Goal: Task Accomplishment & Management: Manage account settings

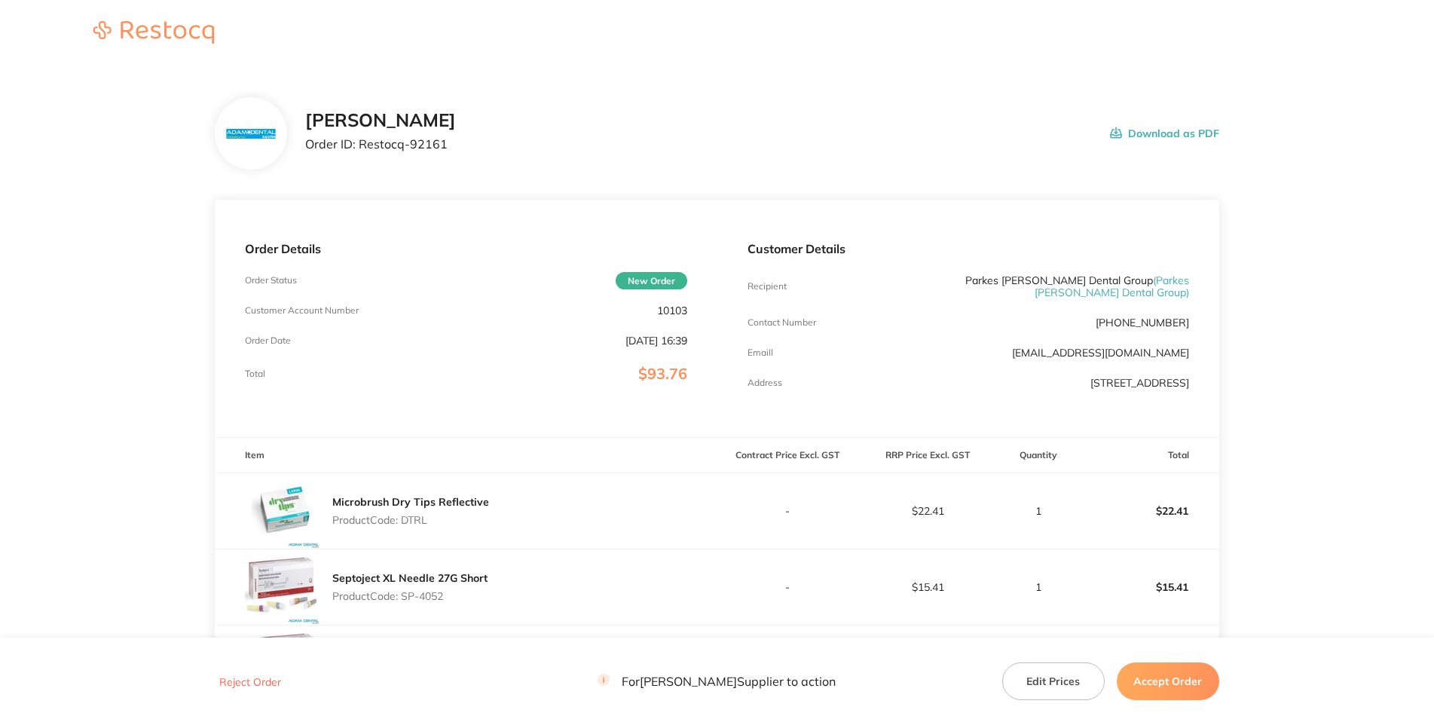
drag, startPoint x: 743, startPoint y: 157, endPoint x: 740, endPoint y: 169, distance: 12.4
click at [743, 158] on div "[PERSON_NAME] Order ID: Restocq- 92161 Download as PDF" at bounding box center [717, 133] width 1004 height 72
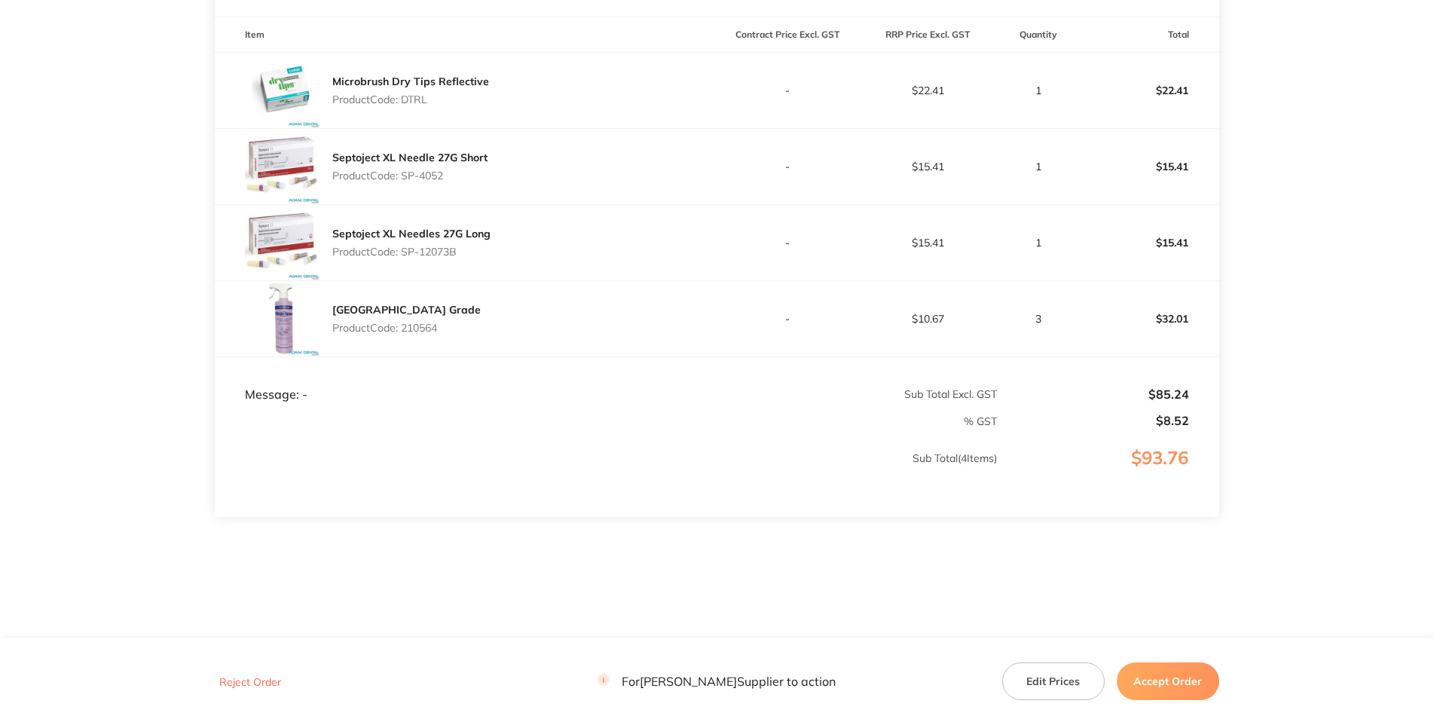
scroll to position [109, 0]
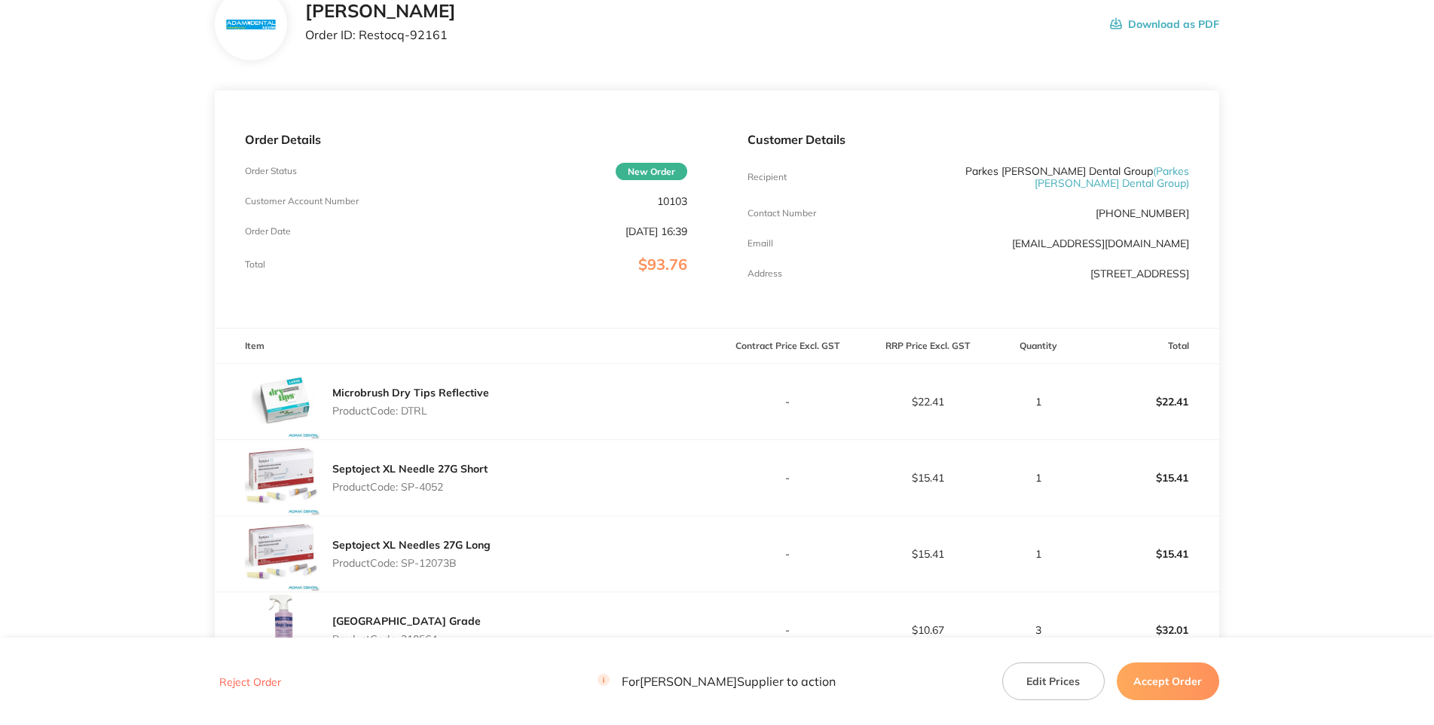
click at [659, 207] on p "10103" at bounding box center [672, 201] width 30 height 12
click at [626, 237] on p "[DATE] 16:39" at bounding box center [657, 231] width 62 height 12
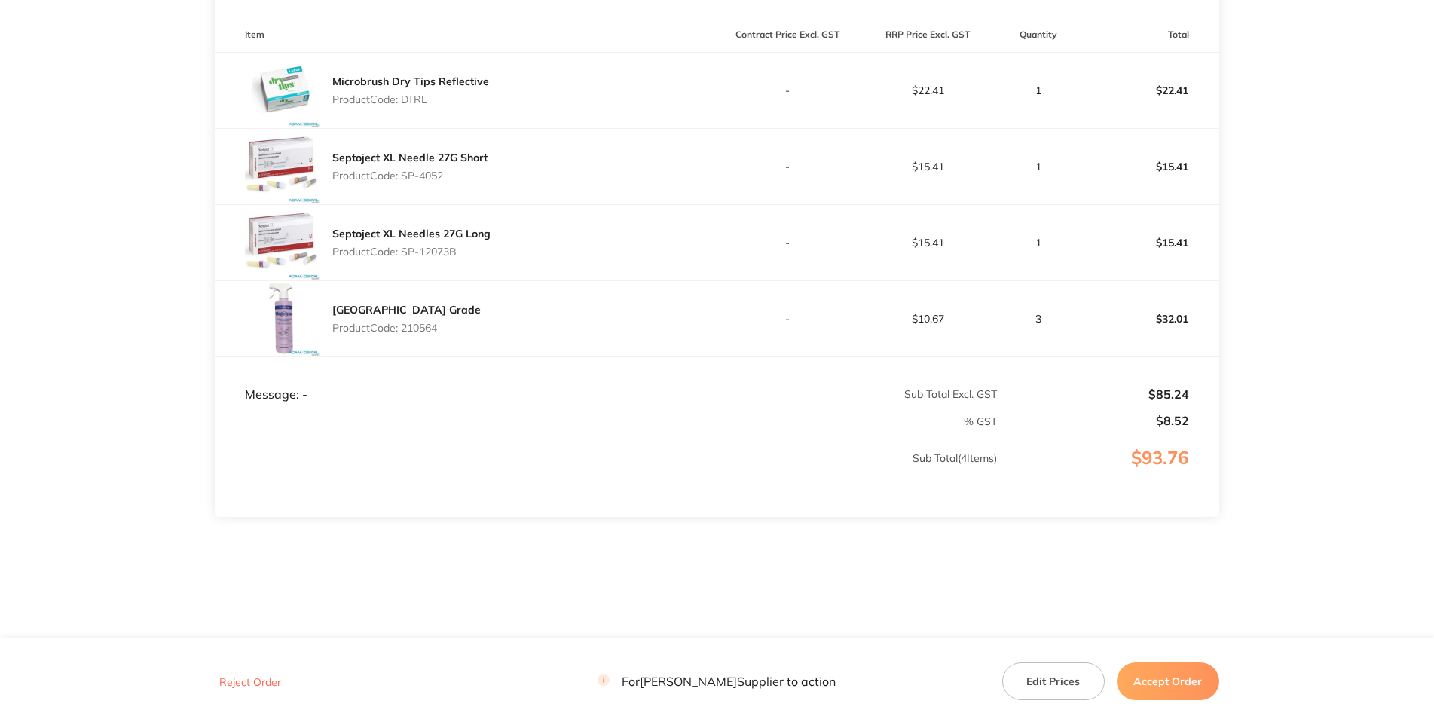
scroll to position [326, 0]
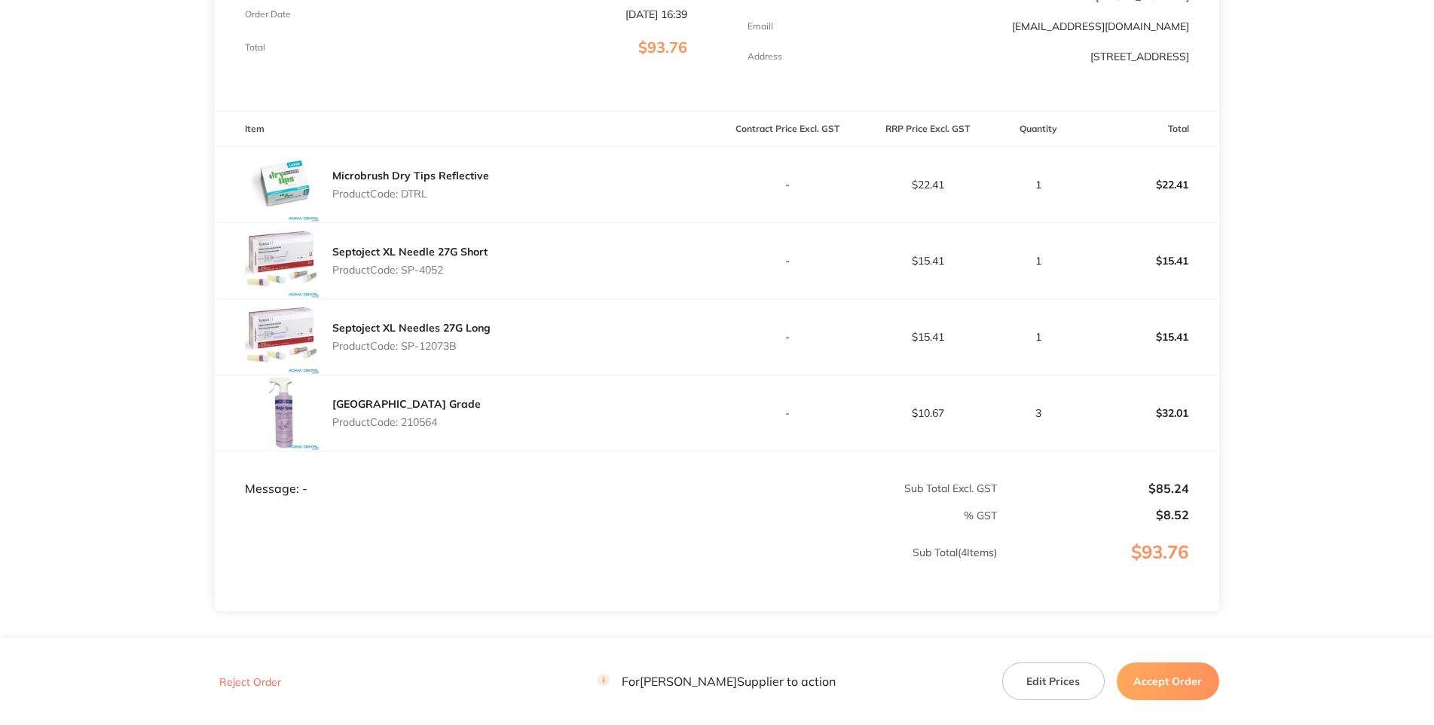
click at [424, 200] on p "Product Code: DTRL" at bounding box center [410, 194] width 157 height 12
click at [421, 200] on p "Product Code: DTRL" at bounding box center [410, 194] width 157 height 12
click at [419, 200] on p "Product Code: DTRL" at bounding box center [410, 194] width 157 height 12
click at [458, 282] on div "Septoject XL Needle 27G Short Product Code: SP-4052" at bounding box center [409, 261] width 155 height 42
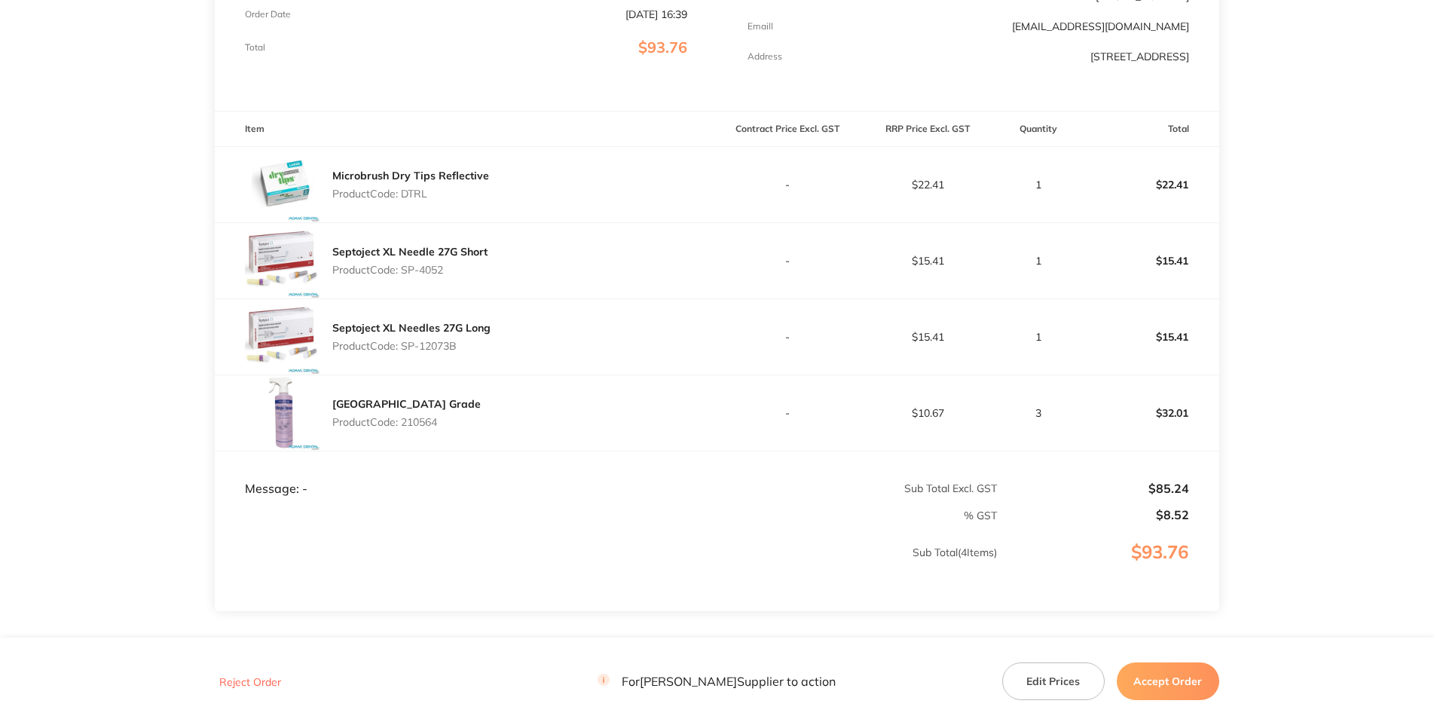
drag, startPoint x: 438, startPoint y: 371, endPoint x: 405, endPoint y: 371, distance: 33.2
click at [405, 276] on p "Product Code: SP-4052" at bounding box center [409, 270] width 155 height 12
click at [451, 451] on div "Viraclean Hospital Grade Product Code: 210564" at bounding box center [466, 412] width 502 height 75
drag, startPoint x: 464, startPoint y: 453, endPoint x: 408, endPoint y: 445, distance: 56.4
click at [408, 358] on div "Septoject XL Needles 27G Long Product Code: SP-12073B" at bounding box center [411, 337] width 158 height 42
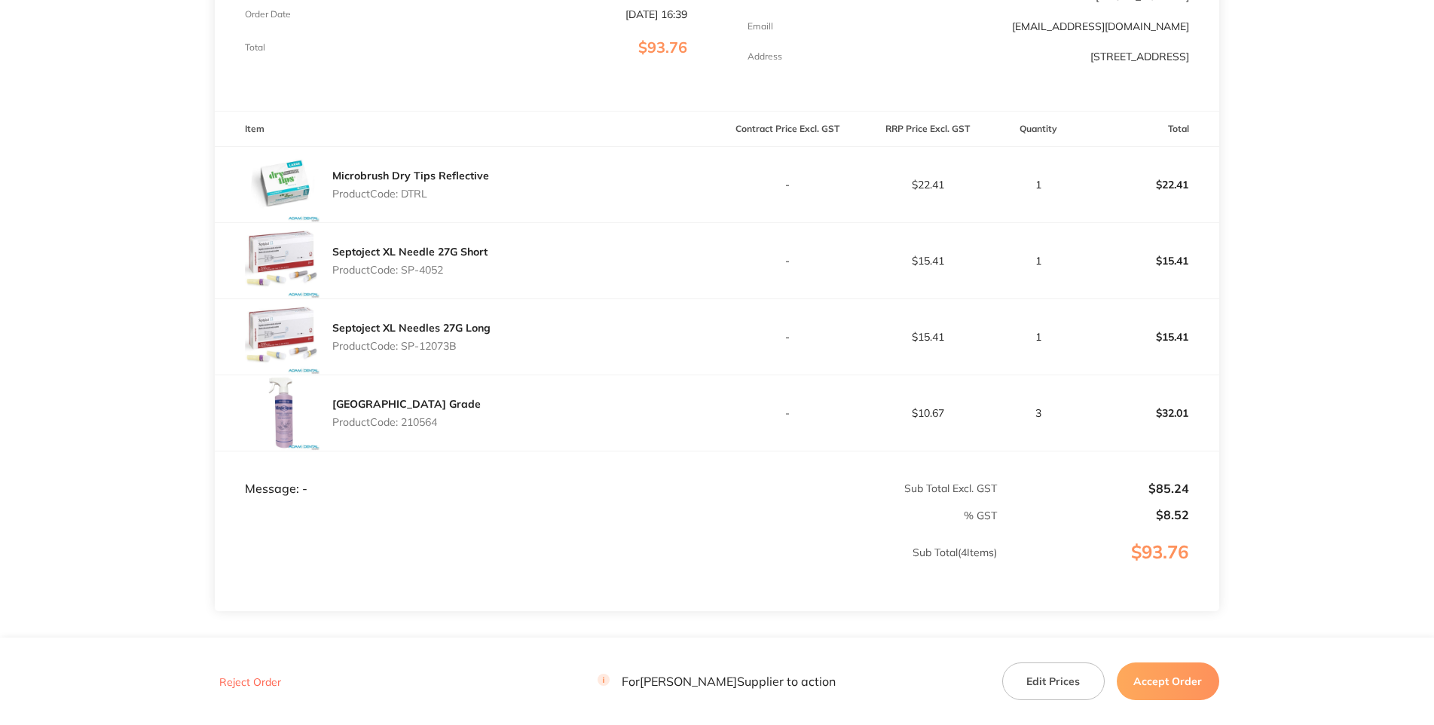
click at [488, 375] on div "Septoject XL Needles 27G Long Product Code: SP-12073B" at bounding box center [466, 336] width 502 height 75
drag, startPoint x: 457, startPoint y: 447, endPoint x: 405, endPoint y: 448, distance: 52.8
click at [405, 352] on p "Product Code: SP-12073B" at bounding box center [411, 346] width 158 height 12
click at [468, 335] on link "Septoject XL Needles 27G Long" at bounding box center [411, 328] width 158 height 14
click at [474, 352] on p "Product Code: SP-12073B" at bounding box center [411, 346] width 158 height 12
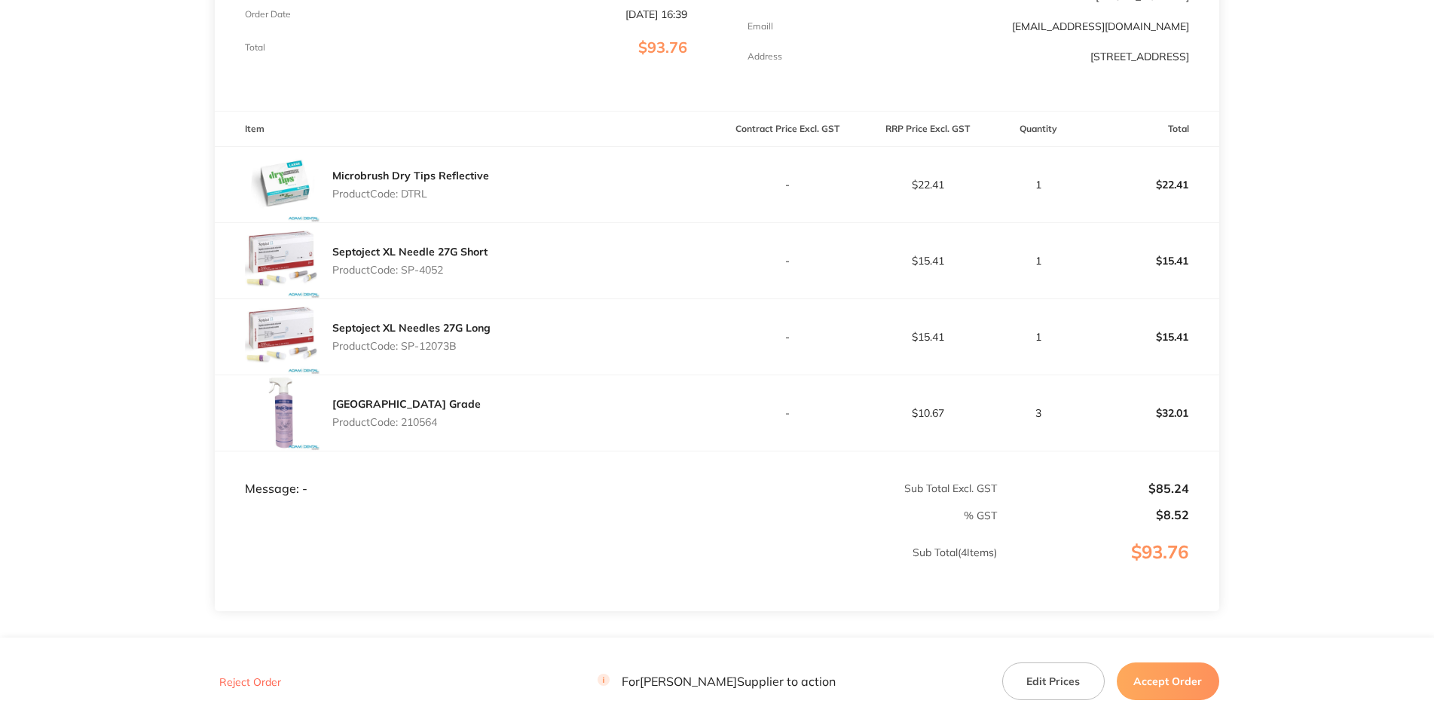
drag, startPoint x: 426, startPoint y: 445, endPoint x: 405, endPoint y: 446, distance: 21.2
click at [405, 352] on p "Product Code: SP-12073B" at bounding box center [411, 346] width 158 height 12
click at [448, 434] on div "Viraclean Hospital Grade Product Code: 210564" at bounding box center [406, 413] width 148 height 42
click at [433, 428] on p "Product Code: 210564" at bounding box center [406, 422] width 148 height 12
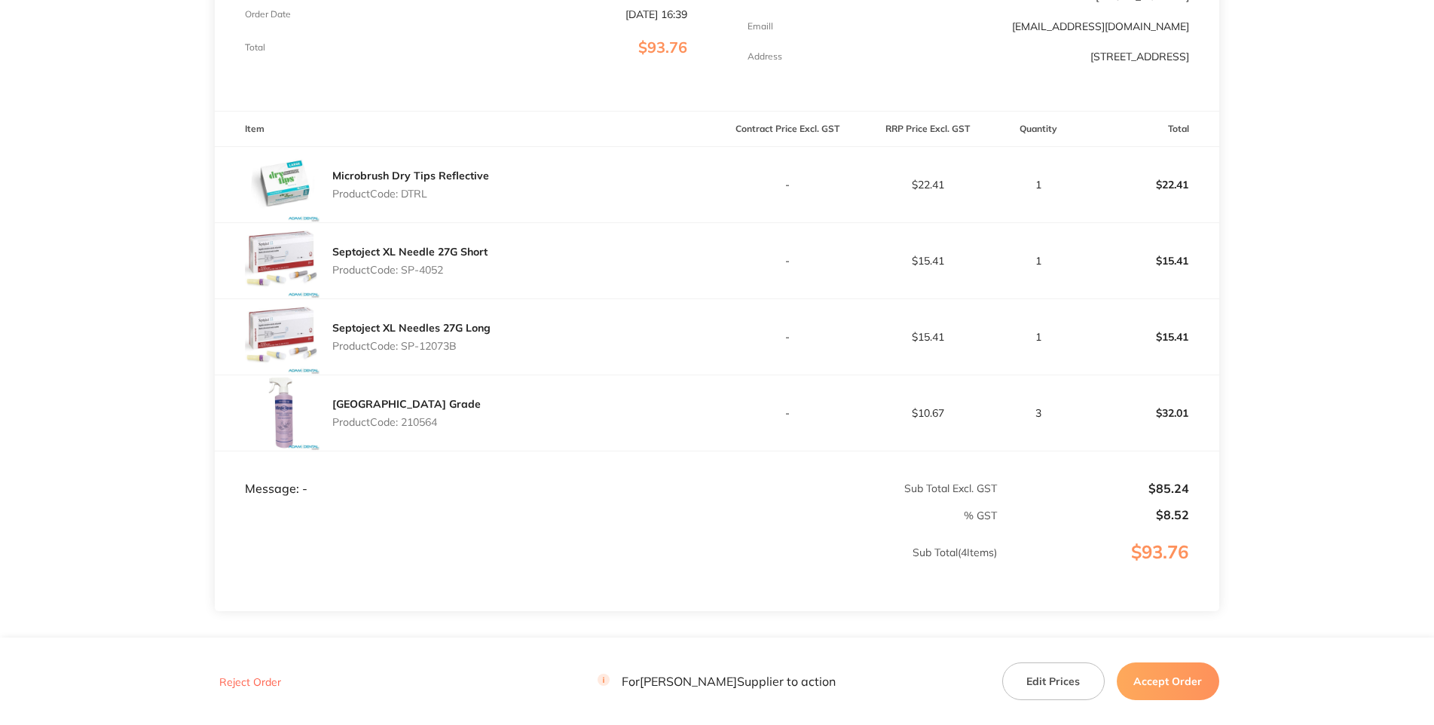
click at [595, 298] on div "Septoject XL Needle 27G Short Product Code: SP-4052" at bounding box center [466, 260] width 502 height 75
drag, startPoint x: 453, startPoint y: 369, endPoint x: 407, endPoint y: 376, distance: 46.6
click at [407, 276] on p "Product Code: SP-4052" at bounding box center [409, 270] width 155 height 12
click at [1384, 402] on main "[PERSON_NAME] Order ID: Restocq- 92161 Download as PDF Order Details Order Stat…" at bounding box center [717, 236] width 1434 height 991
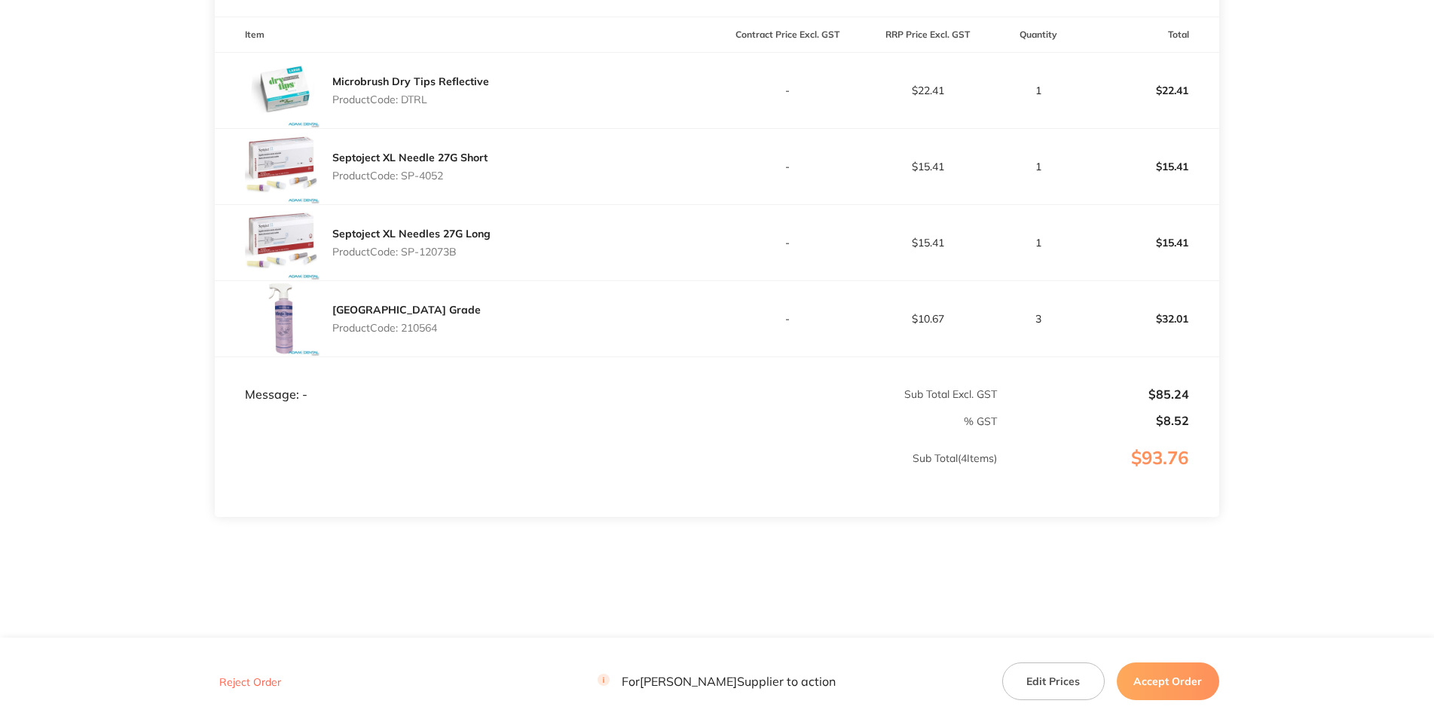
click at [1181, 685] on button "Accept Order" at bounding box center [1168, 681] width 102 height 38
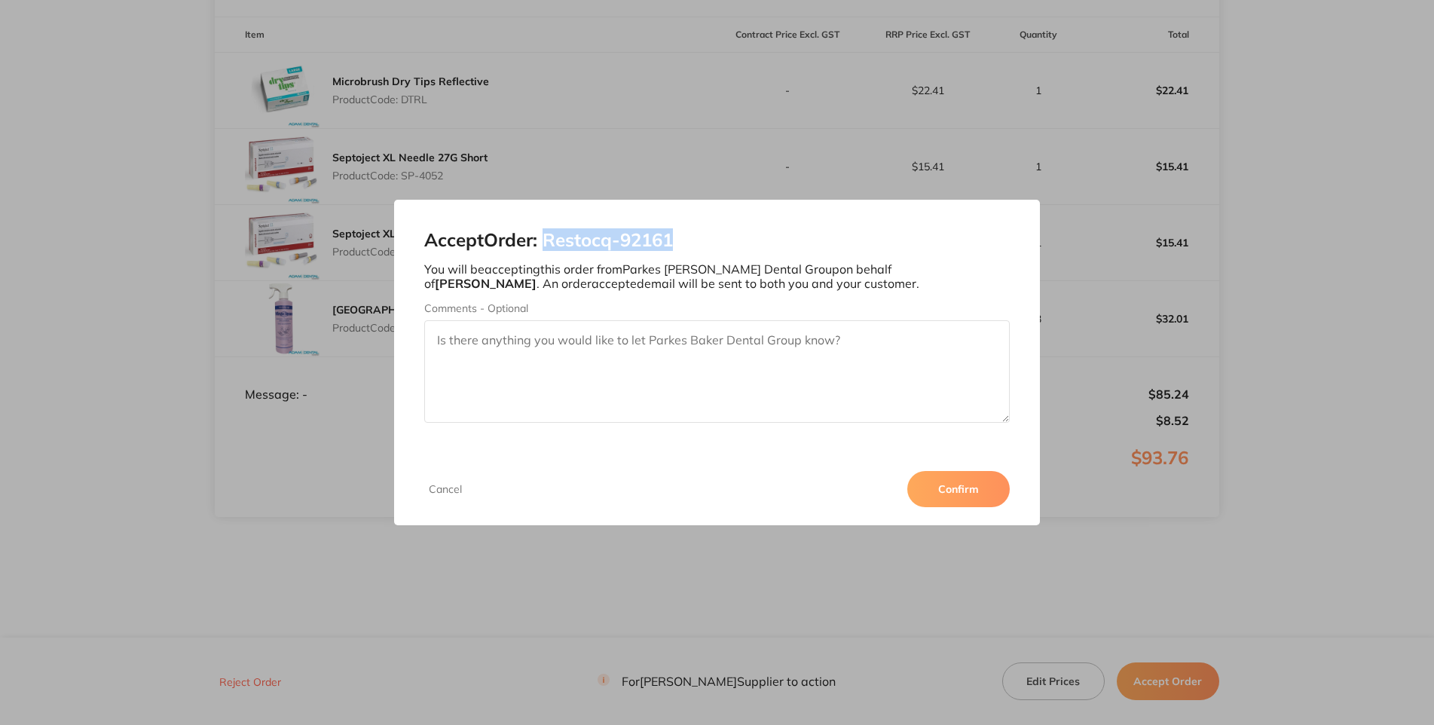
drag, startPoint x: 996, startPoint y: 396, endPoint x: 911, endPoint y: 399, distance: 84.4
click at [911, 251] on h2 "Accept Order: Restocq- 92161" at bounding box center [716, 240] width 585 height 21
click at [1010, 507] on button "Confirm" at bounding box center [958, 489] width 102 height 36
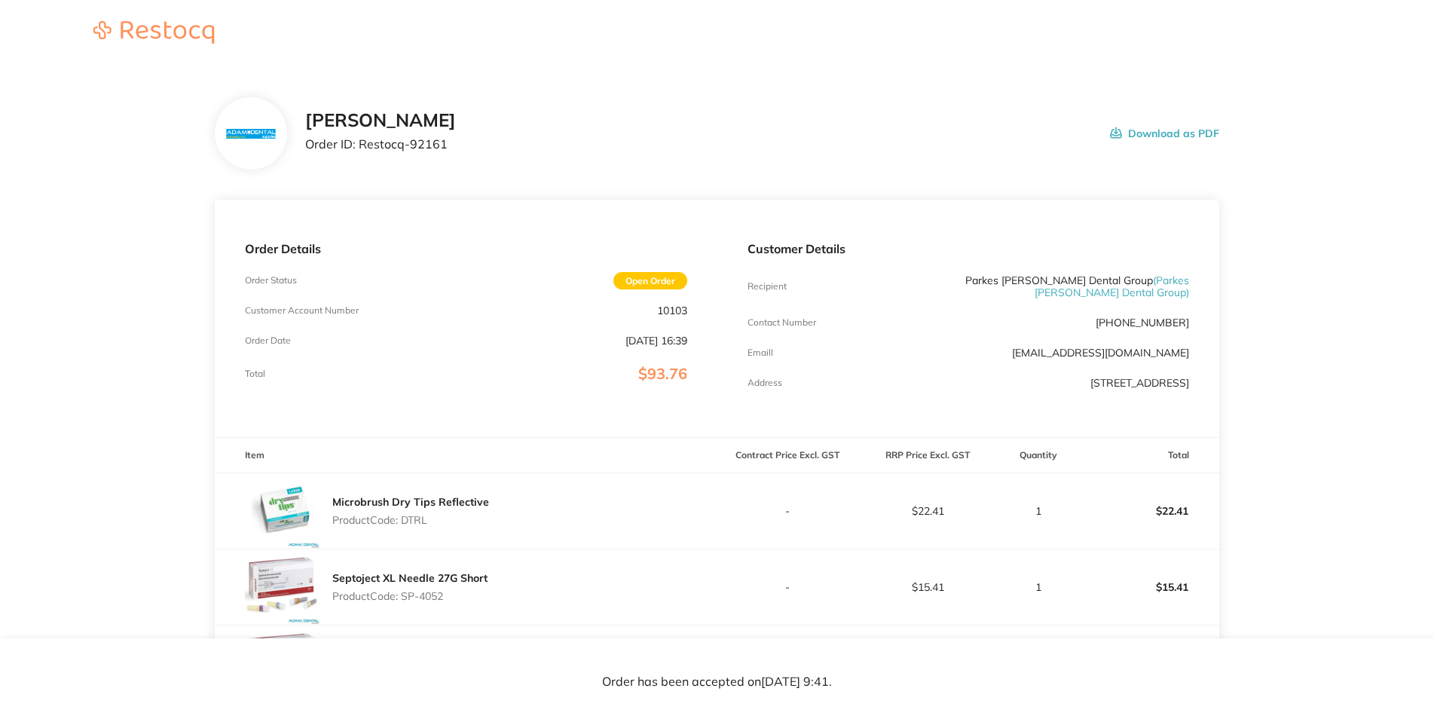
click at [575, 148] on div "[PERSON_NAME] Order ID: Restocq- 92161 Download as PDF" at bounding box center [717, 133] width 1004 height 72
